Goal: Transaction & Acquisition: Purchase product/service

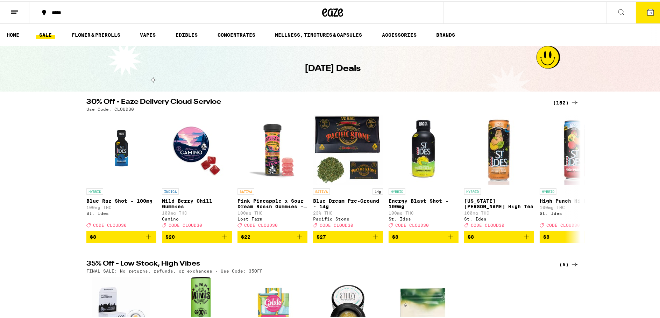
click at [647, 8] on icon at bounding box center [650, 11] width 6 height 6
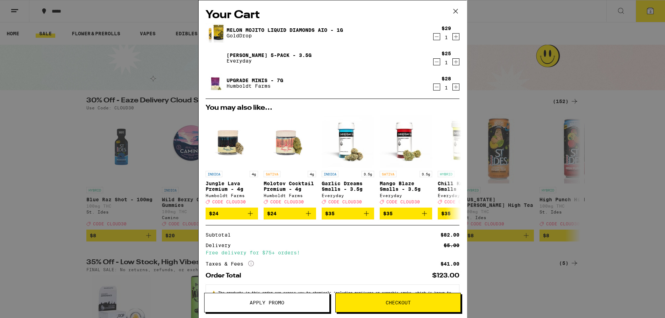
click at [434, 38] on icon "Decrement" at bounding box center [437, 37] width 6 height 8
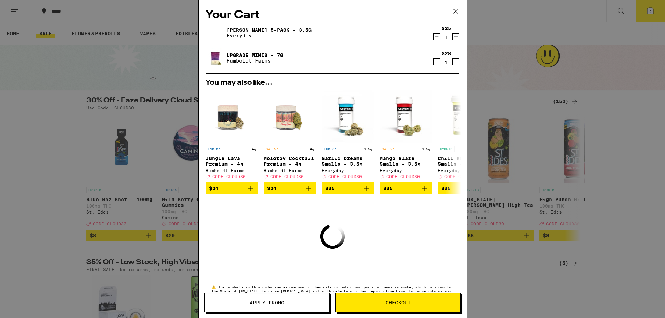
click at [434, 38] on icon "Decrement" at bounding box center [437, 37] width 6 height 8
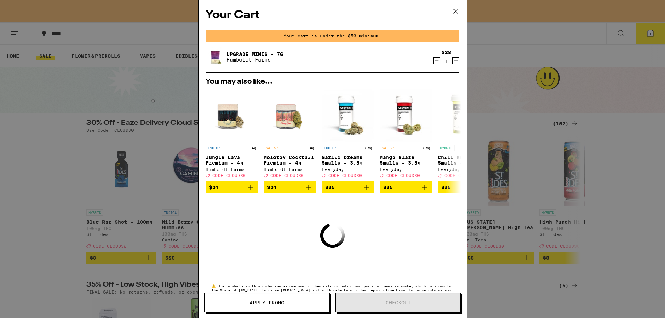
click at [434, 60] on icon "Decrement" at bounding box center [437, 61] width 6 height 8
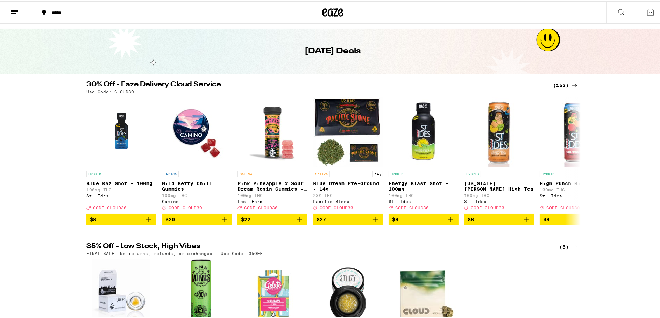
scroll to position [35, 0]
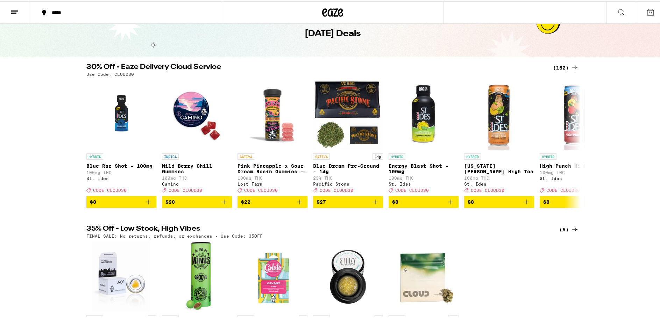
click at [558, 64] on div "(152)" at bounding box center [566, 66] width 26 height 8
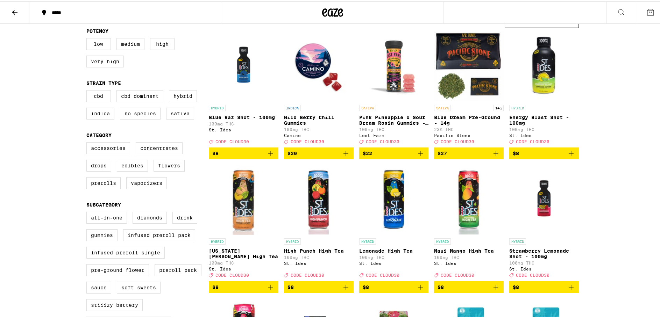
scroll to position [140, 0]
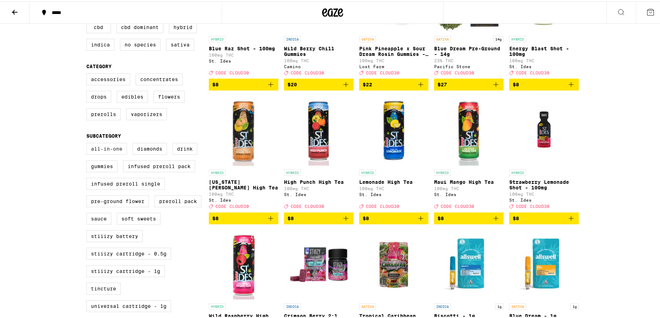
click at [104, 152] on label "All-In-One" at bounding box center [106, 148] width 41 height 12
click at [88, 143] on input "All-In-One" at bounding box center [88, 143] width 0 height 0
checkbox input "true"
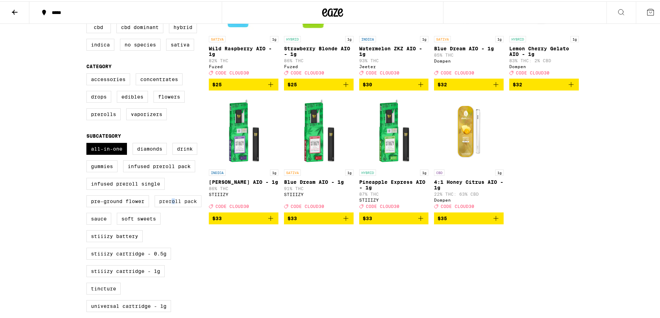
click at [171, 206] on label "Preroll Pack" at bounding box center [178, 200] width 47 height 12
click at [191, 206] on label "Preroll Pack" at bounding box center [178, 200] width 47 height 12
click at [88, 143] on input "Preroll Pack" at bounding box center [88, 143] width 0 height 0
checkbox input "true"
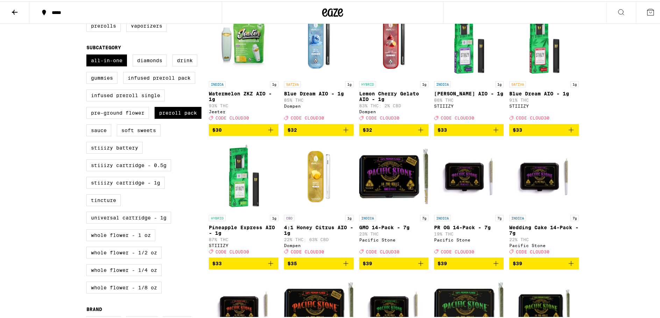
scroll to position [245, 0]
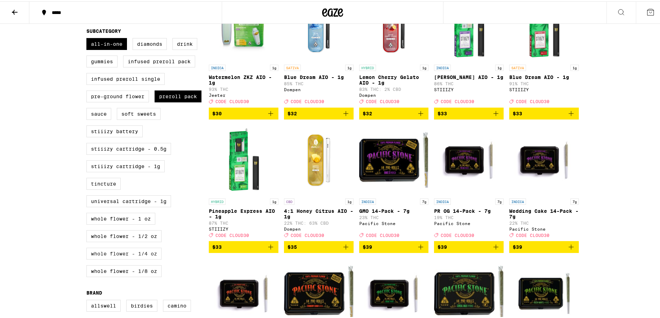
click at [100, 258] on label "Whole Flower - 1/4 oz" at bounding box center [123, 253] width 75 height 12
click at [88, 38] on input "Whole Flower - 1/4 oz" at bounding box center [88, 38] width 0 height 0
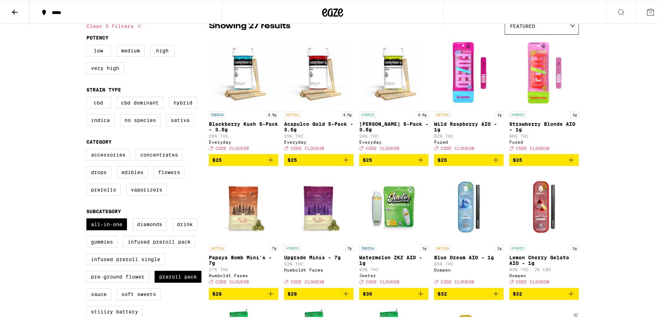
scroll to position [70, 0]
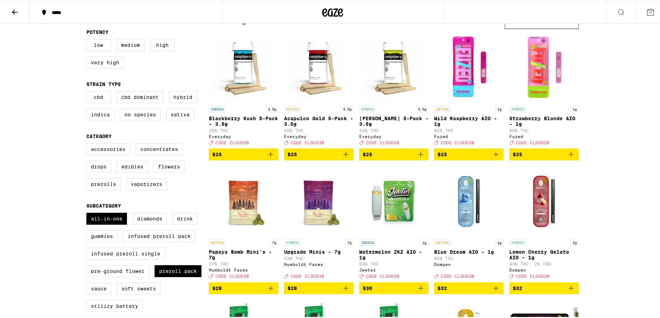
click at [567, 157] on icon "Add to bag" at bounding box center [571, 153] width 8 height 8
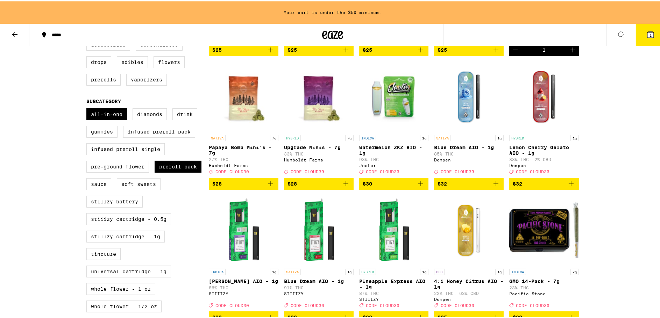
scroll to position [197, 0]
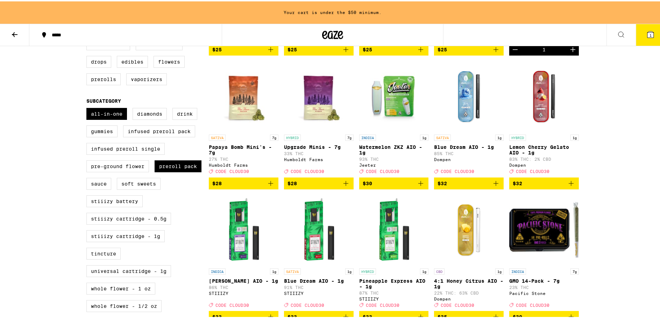
click at [342, 186] on icon "Add to bag" at bounding box center [346, 182] width 8 height 8
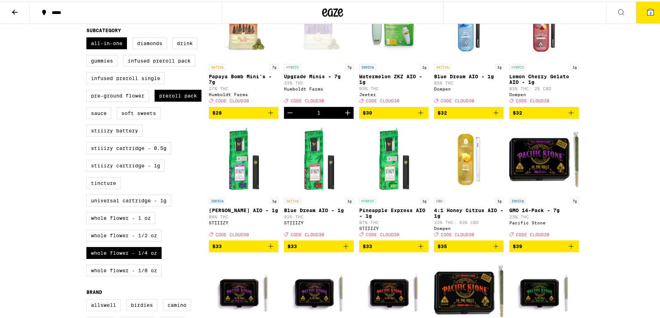
scroll to position [245, 0]
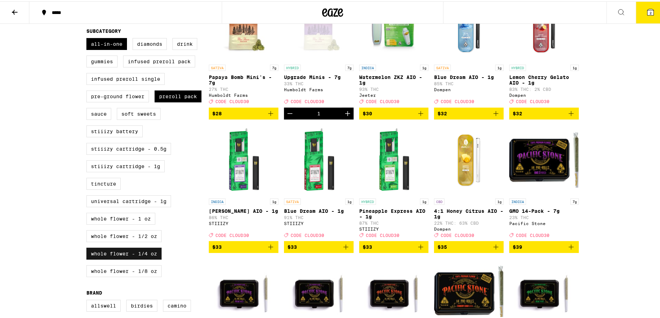
click at [143, 258] on label "Whole Flower - 1/4 oz" at bounding box center [123, 253] width 75 height 12
click at [88, 38] on input "Whole Flower - 1/4 oz" at bounding box center [88, 38] width 0 height 0
checkbox input "false"
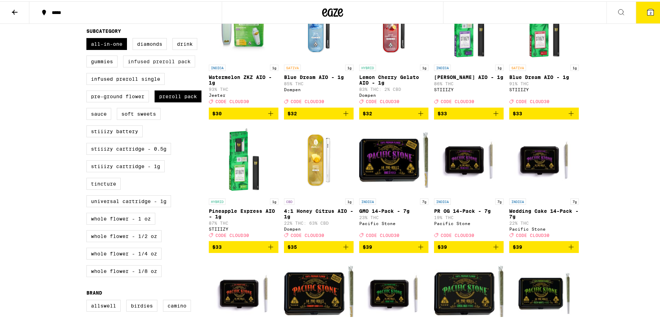
click at [176, 66] on label "Infused Preroll Pack" at bounding box center [159, 60] width 72 height 12
click at [88, 38] on input "Infused Preroll Pack" at bounding box center [88, 38] width 0 height 0
checkbox input "true"
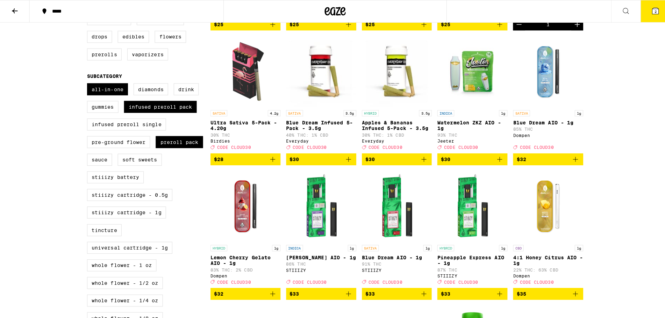
scroll to position [210, 0]
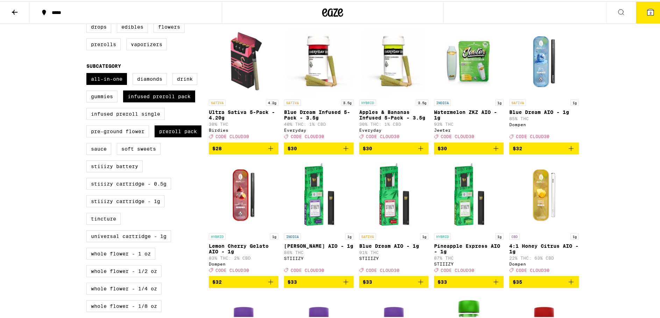
click at [399, 151] on span "$30" at bounding box center [394, 147] width 63 height 8
click at [651, 15] on button "3" at bounding box center [650, 11] width 29 height 22
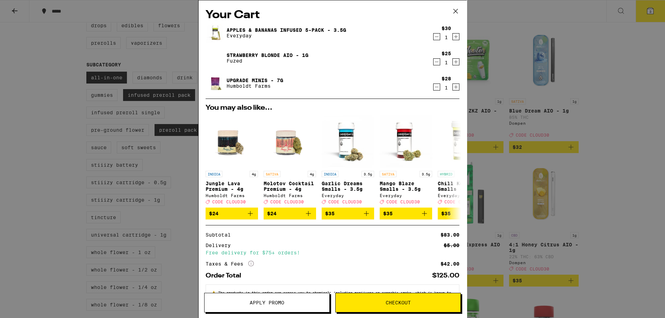
click at [252, 301] on span "Apply Promo" at bounding box center [267, 302] width 35 height 5
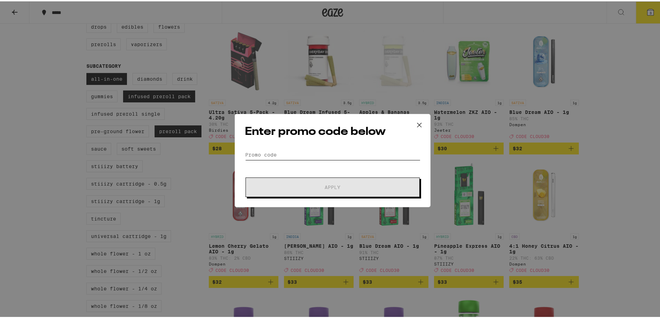
click at [273, 151] on input "Promo Code" at bounding box center [333, 153] width 176 height 10
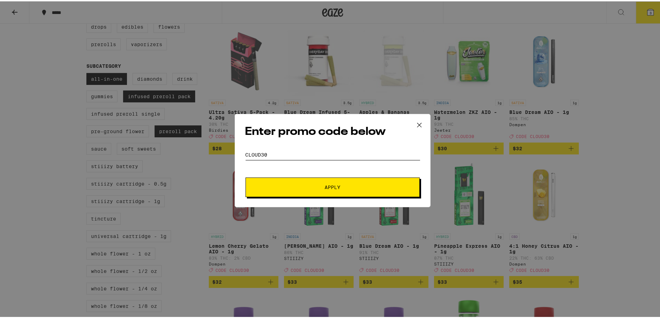
type input "cloud30"
click at [327, 184] on span "Apply" at bounding box center [333, 186] width 16 height 5
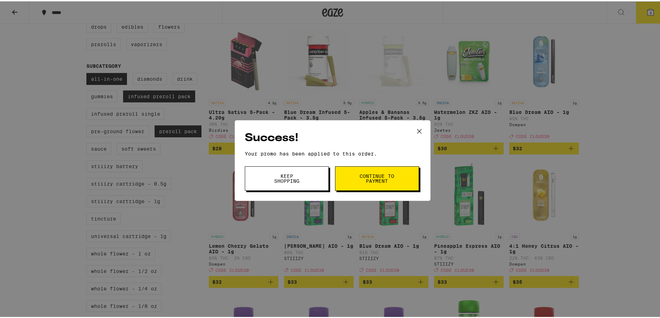
click at [290, 176] on span "Keep Shopping" at bounding box center [287, 177] width 36 height 10
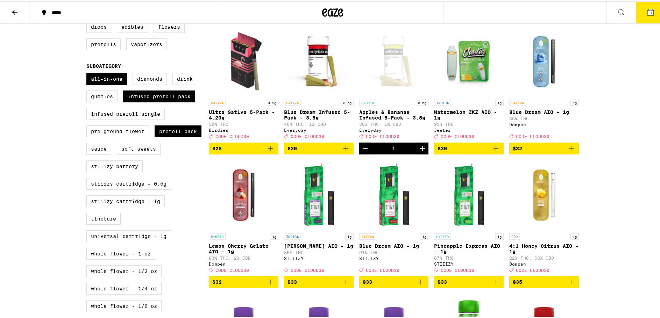
click at [650, 15] on button "3" at bounding box center [650, 11] width 29 height 22
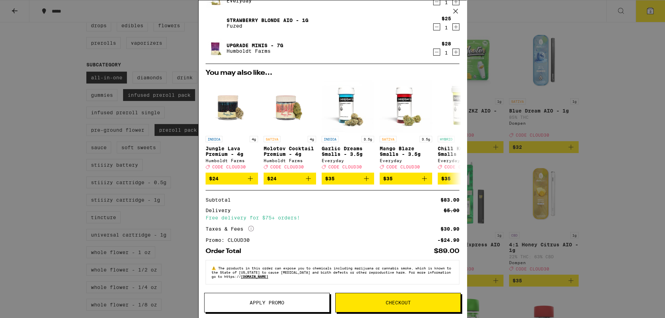
scroll to position [40, 0]
click at [452, 130] on icon at bounding box center [455, 132] width 6 height 5
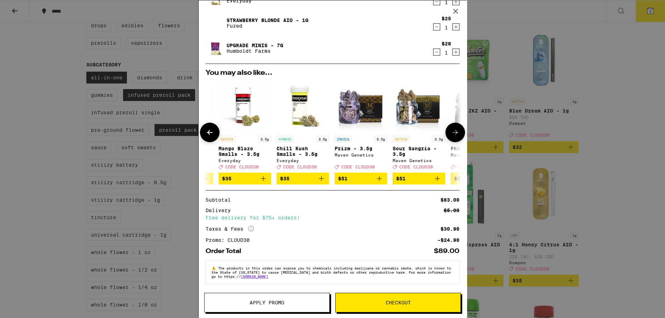
scroll to position [0, 172]
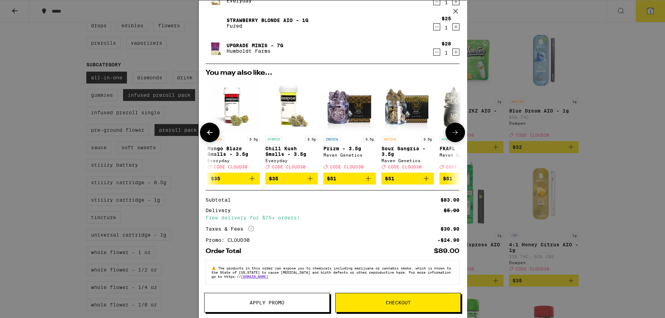
click at [452, 130] on icon at bounding box center [455, 132] width 6 height 5
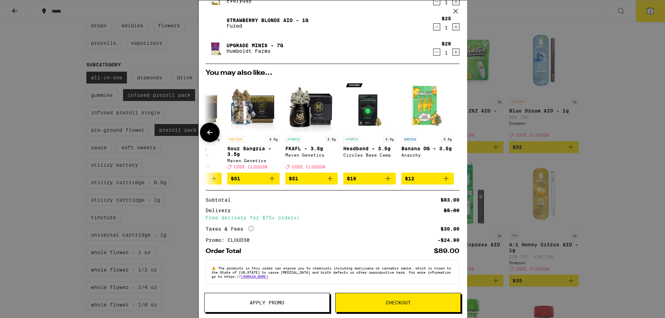
scroll to position [0, 331]
click at [451, 128] on div at bounding box center [455, 133] width 20 height 20
click at [210, 129] on icon at bounding box center [210, 132] width 8 height 8
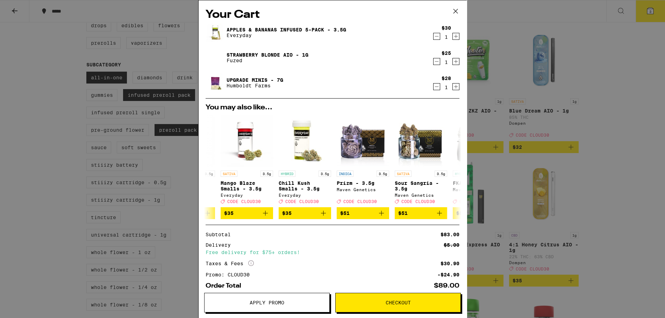
scroll to position [0, 0]
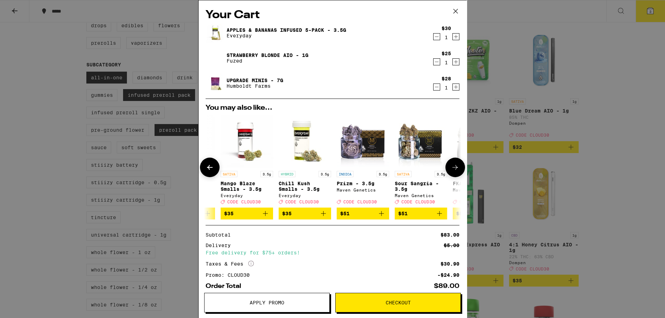
click at [206, 168] on icon at bounding box center [210, 167] width 8 height 8
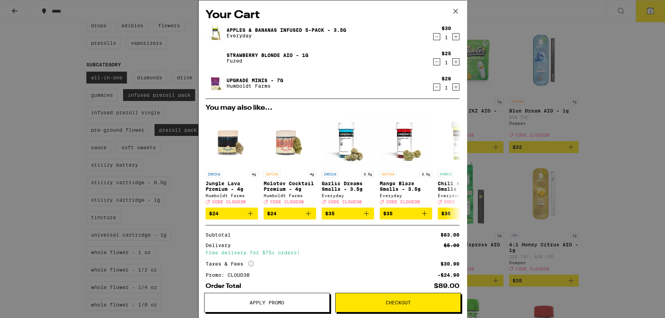
click at [456, 10] on icon at bounding box center [456, 11] width 4 height 4
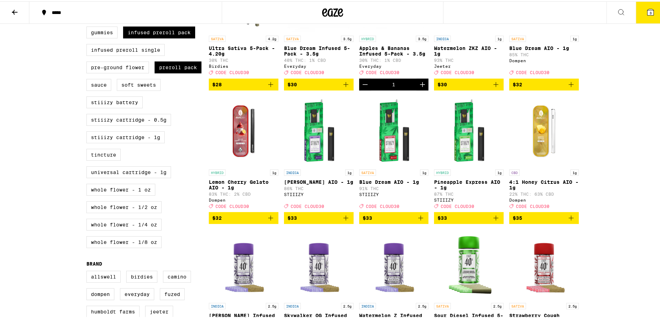
scroll to position [280, 0]
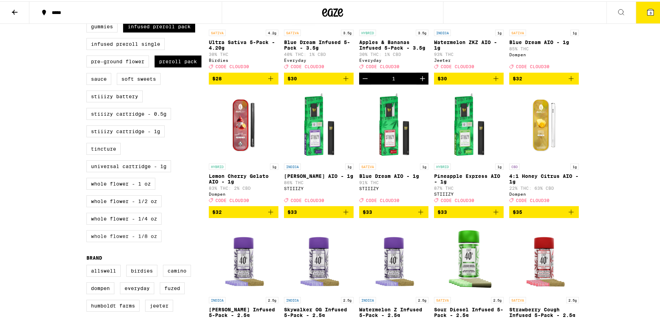
click at [117, 241] on label "Whole Flower - 1/8 oz" at bounding box center [123, 235] width 75 height 12
click at [88, 3] on input "Whole Flower - 1/8 oz" at bounding box center [88, 3] width 0 height 0
checkbox input "true"
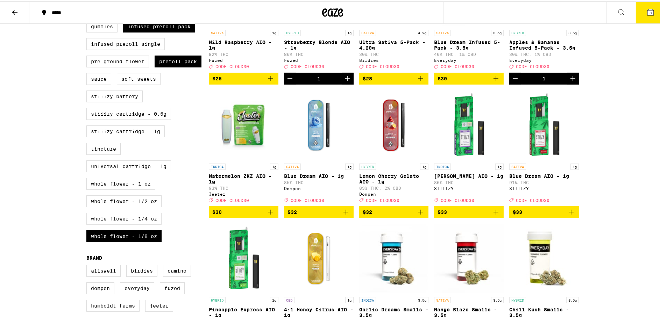
click at [117, 223] on label "Whole Flower - 1/4 oz" at bounding box center [123, 218] width 75 height 12
click at [88, 3] on input "Whole Flower - 1/4 oz" at bounding box center [88, 3] width 0 height 0
checkbox input "true"
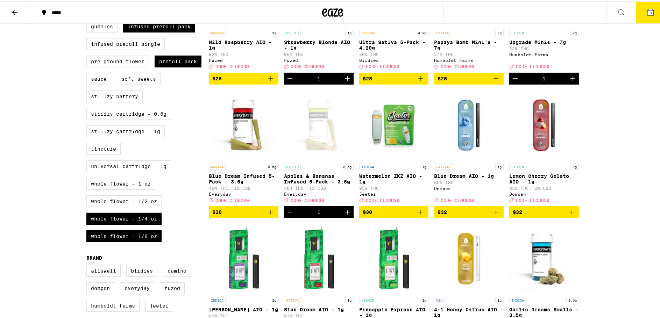
click at [120, 206] on label "Whole Flower - 1/2 oz" at bounding box center [123, 200] width 75 height 12
click at [88, 3] on input "Whole Flower - 1/2 oz" at bounding box center [88, 3] width 0 height 0
checkbox input "true"
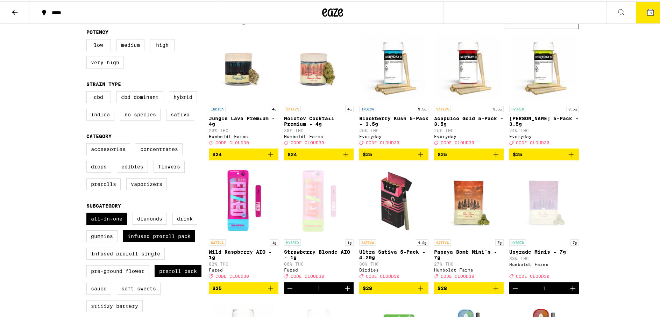
scroll to position [105, 0]
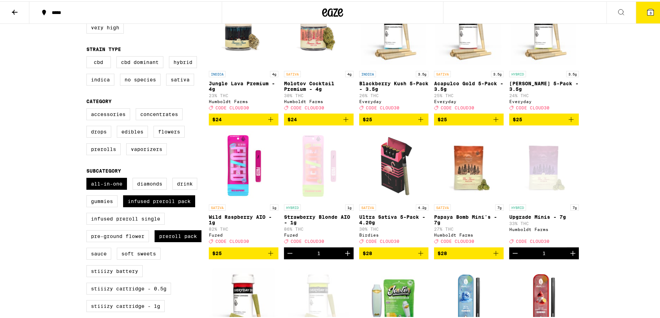
click at [652, 12] on button "3" at bounding box center [650, 11] width 29 height 22
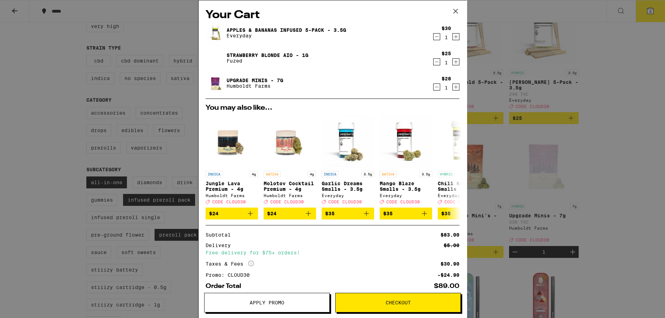
click at [455, 9] on icon at bounding box center [455, 11] width 10 height 10
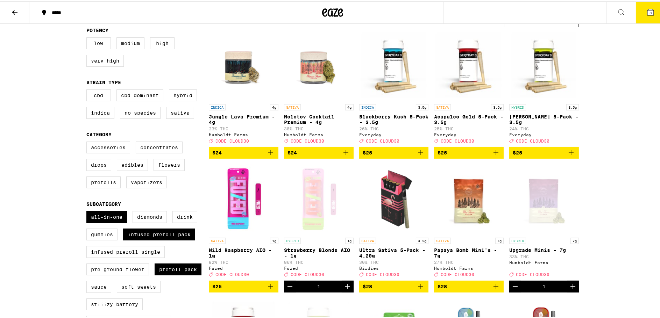
scroll to position [35, 0]
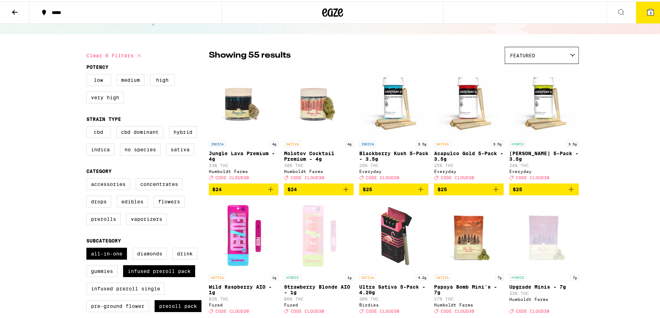
click at [524, 192] on span "$25" at bounding box center [544, 188] width 63 height 8
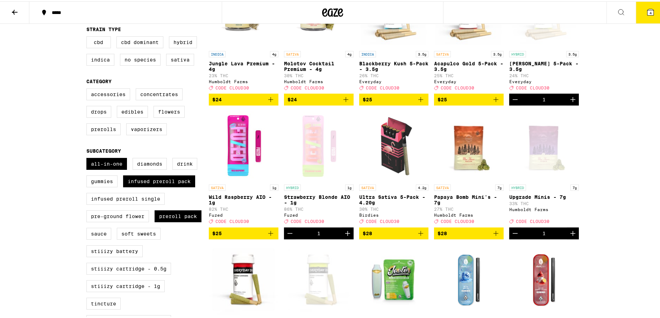
scroll to position [105, 0]
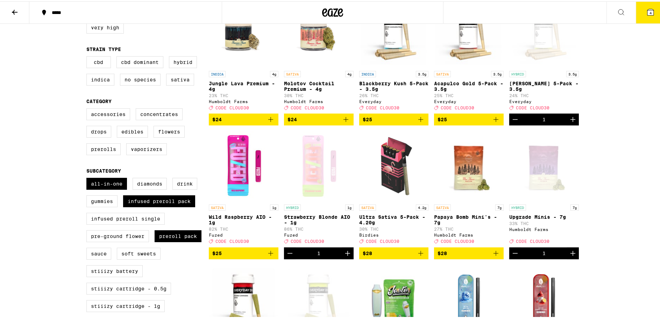
click at [513, 118] on icon "Decrement" at bounding box center [515, 118] width 5 height 0
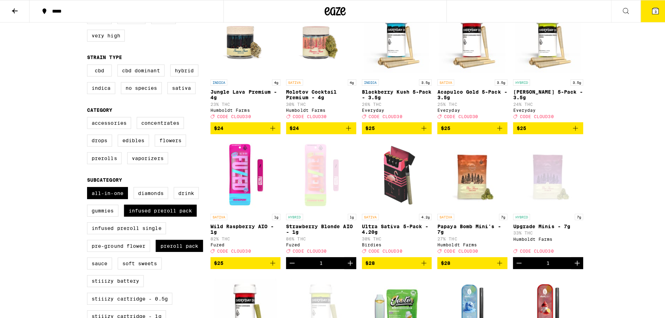
scroll to position [0, 0]
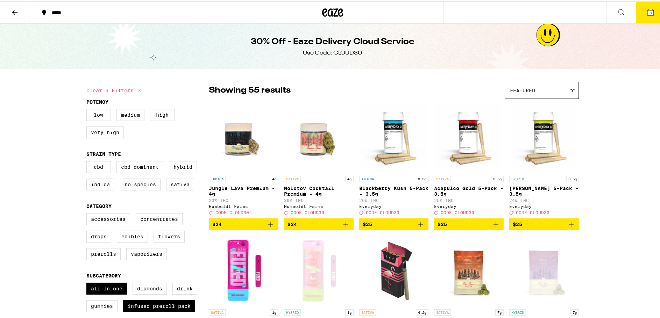
click at [637, 11] on button "3" at bounding box center [650, 11] width 29 height 22
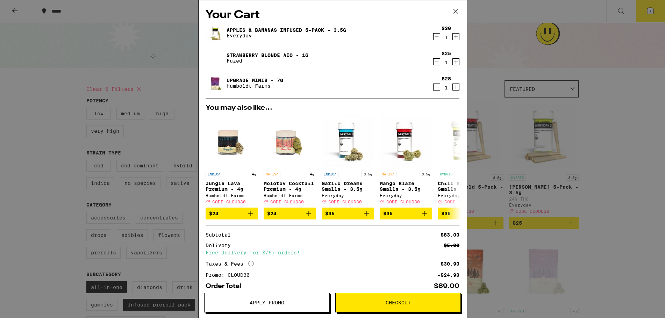
click at [455, 10] on icon at bounding box center [456, 11] width 4 height 4
